Goal: Navigation & Orientation: Find specific page/section

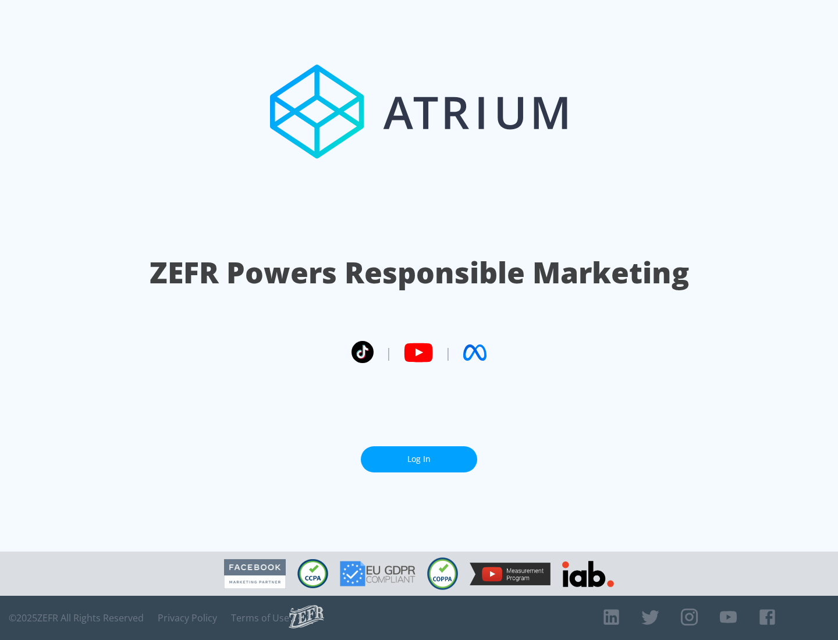
click at [419, 459] on link "Log In" at bounding box center [419, 459] width 116 height 26
